Goal: Task Accomplishment & Management: Complete application form

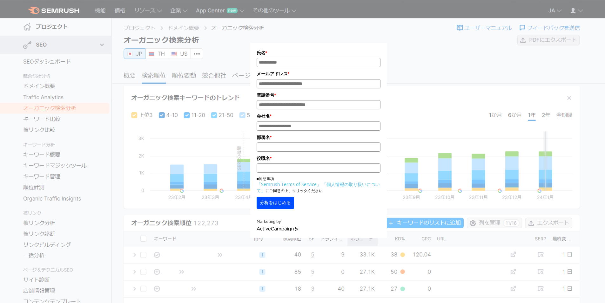
click at [329, 43] on form "氏名 * メールアドレス * 電話番号 * 会社名 * * *" at bounding box center [318, 140] width 137 height 195
click at [294, 205] on button "分析をはじめる" at bounding box center [275, 203] width 37 height 12
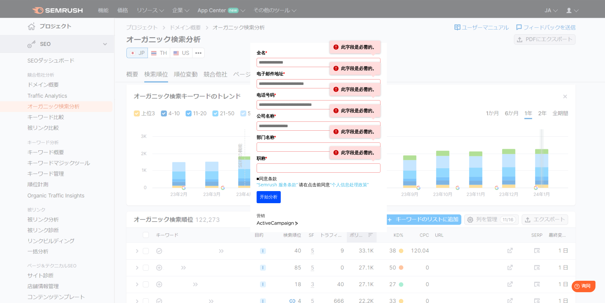
click at [453, 125] on div "全名 * 此字段是必需的。 电子邮件地址 * 此字段是必需的。 电话号码 * 此字段是必需的。 公司名称 * * *" at bounding box center [319, 120] width 318 height 224
click at [421, 54] on div "全名 * This field is required. 电子邮件地址 * 此字段是必需的。 电话号码 * 此字段是必需的。 公司名称 * * *" at bounding box center [319, 120] width 318 height 224
click at [424, 26] on div "全名 * 此字段是必需的。 电子邮件地址 * 此字段是必需的。 电话号码 * 此字段是必需的。 公司名称 * * *" at bounding box center [319, 120] width 318 height 224
click at [188, 17] on div "全名 * 此字段是必需的。 电子邮件地址 * 此字段是必需的。 电话号码 * 此字段是必需的。 公司名称 * * *" at bounding box center [319, 120] width 318 height 224
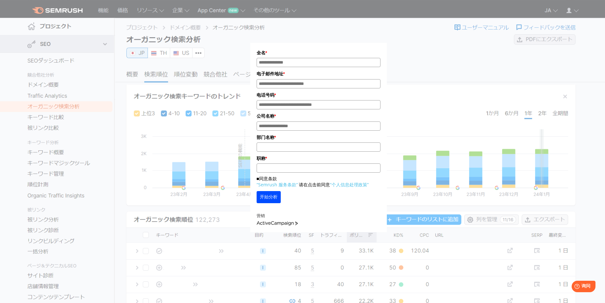
click at [317, 47] on form "全名 * 电子邮件地址 * 电话号码 * 公司名称 * * *" at bounding box center [318, 137] width 137 height 189
